Goal: Find specific page/section: Find specific page/section

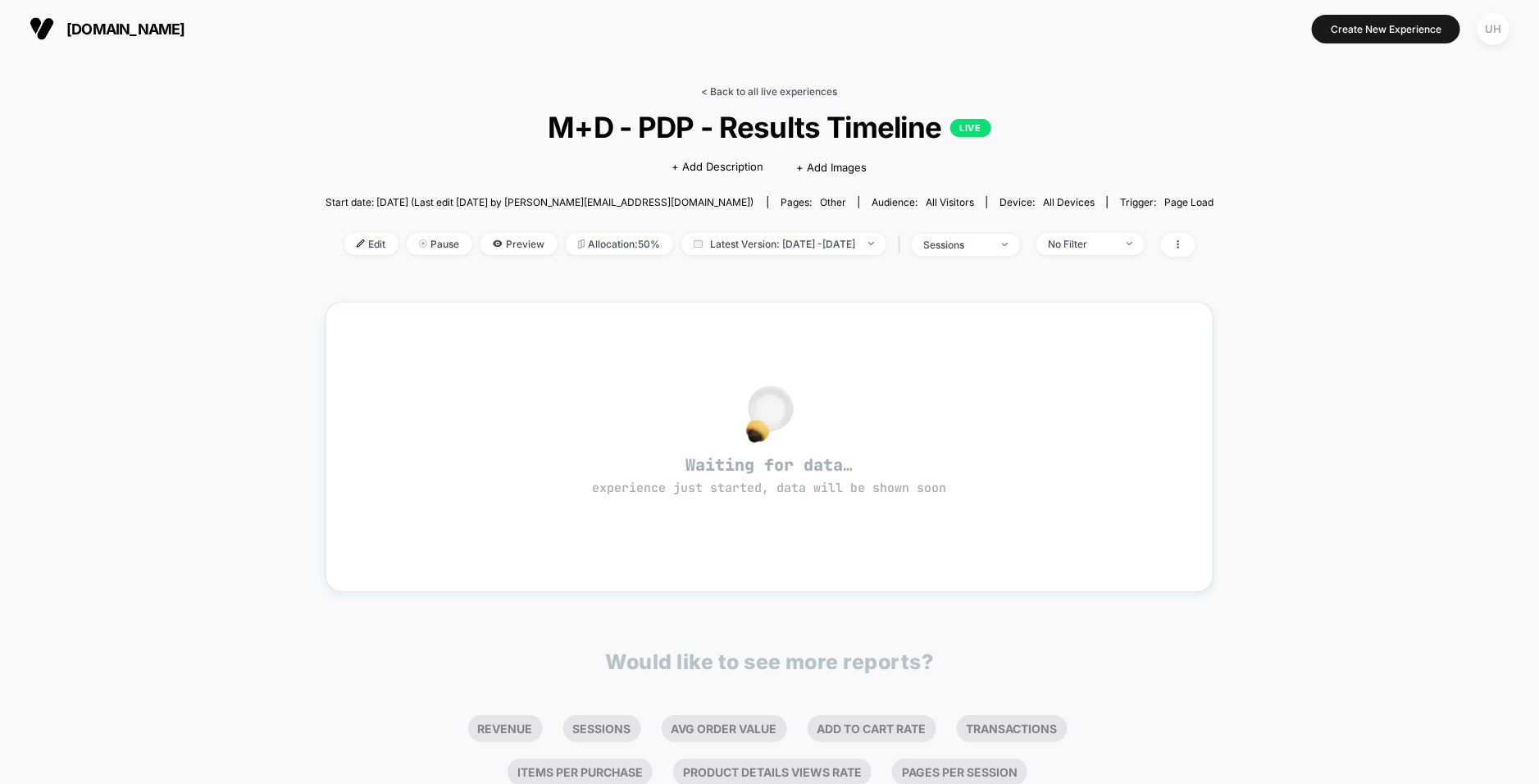
click at [753, 85] on link "< Back to all live experiences" at bounding box center [770, 91] width 136 height 12
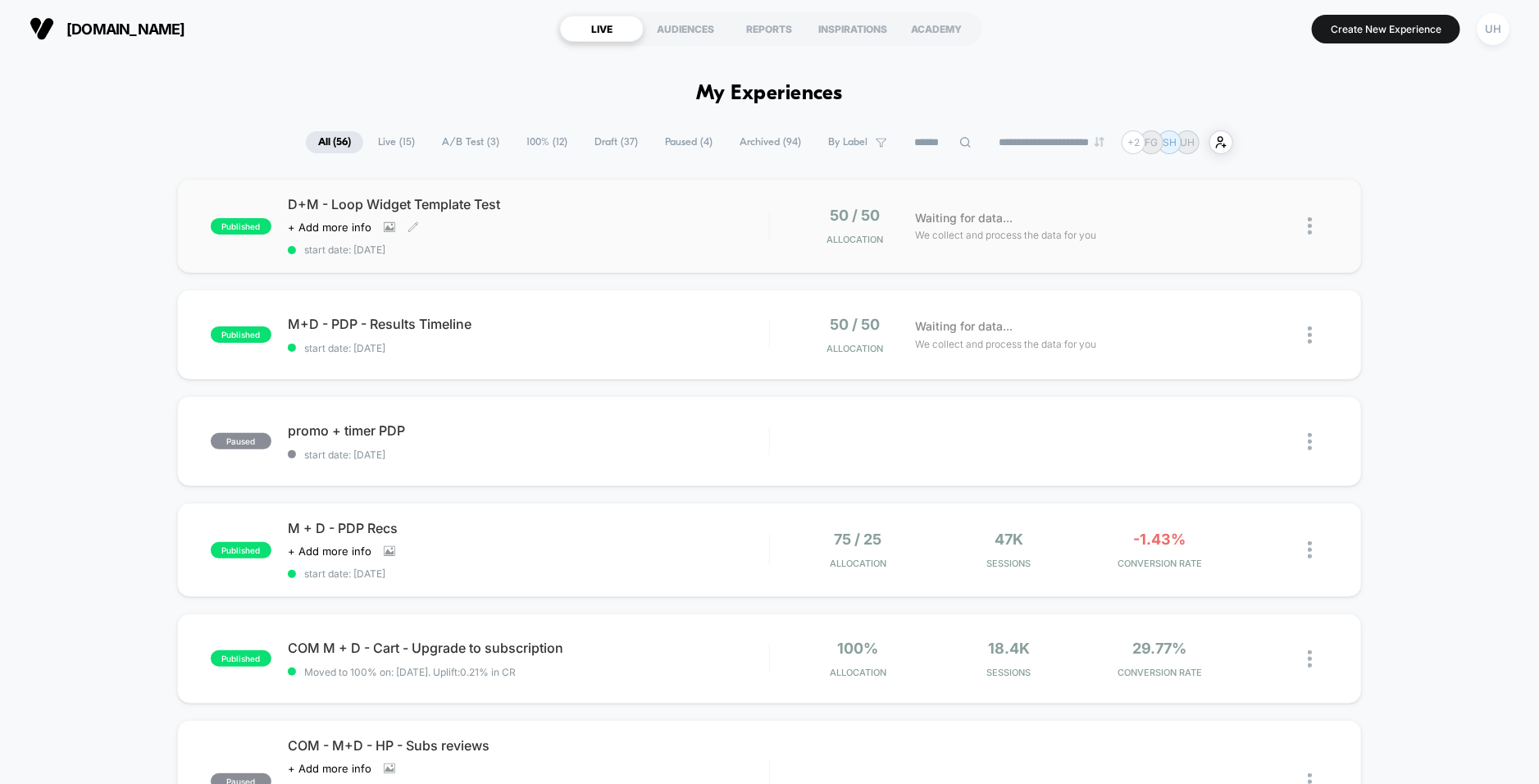
click at [693, 219] on div "D+M - Loop Widget Template Test Click to view images Click to edit experience d…" at bounding box center [529, 226] width 482 height 60
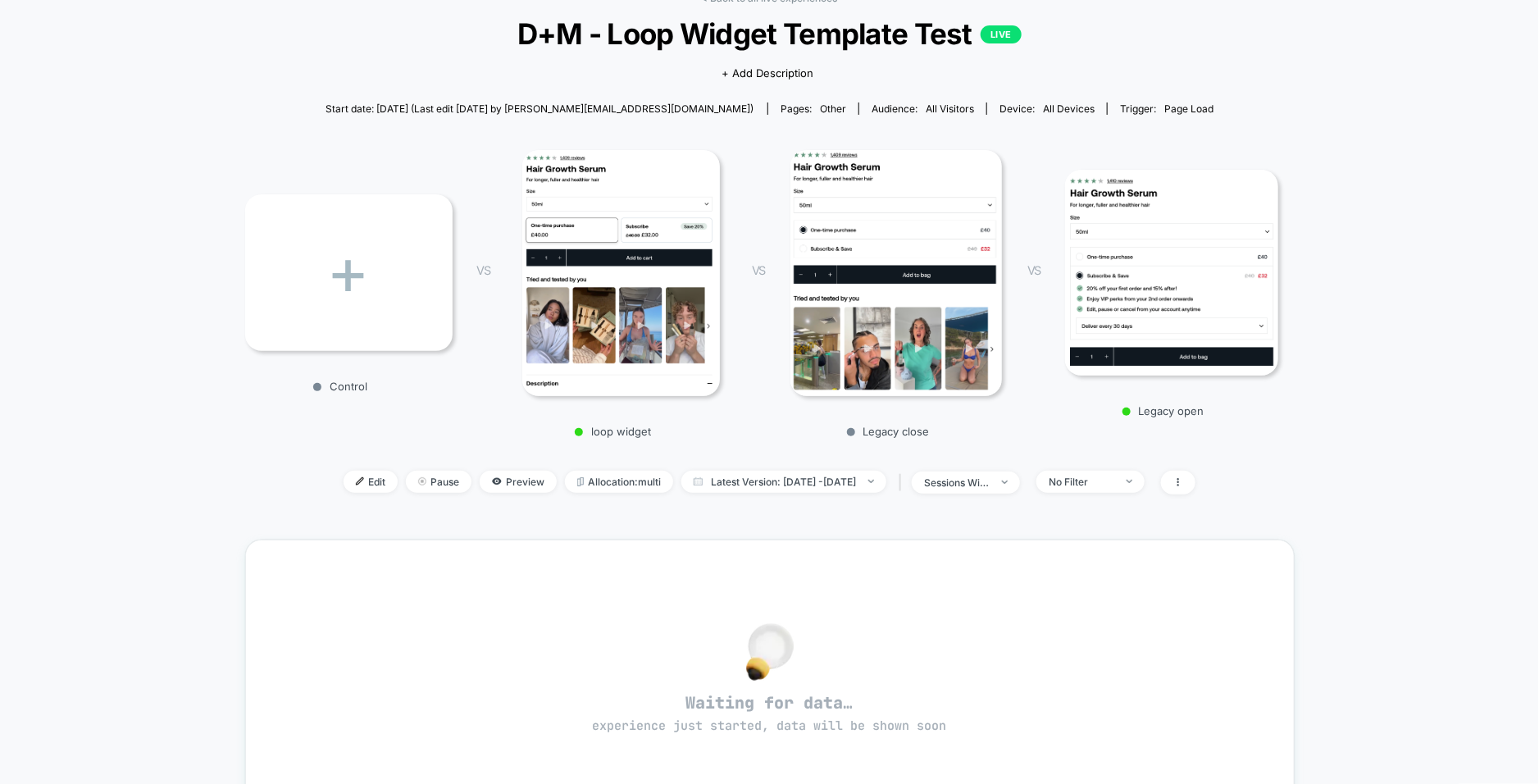
scroll to position [49, 0]
